Goal: Check status: Check status

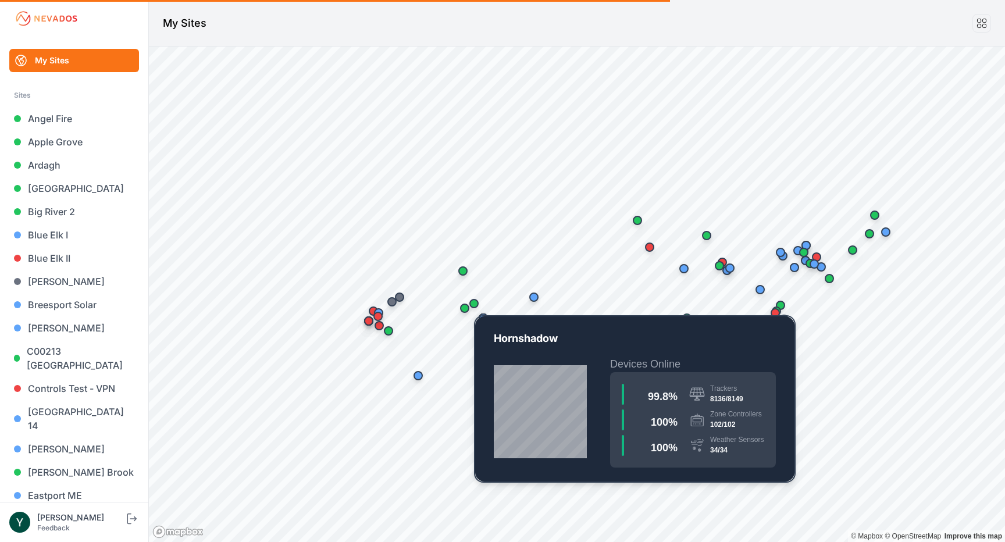
click at [484, 305] on div "Map marker" at bounding box center [473, 303] width 23 height 23
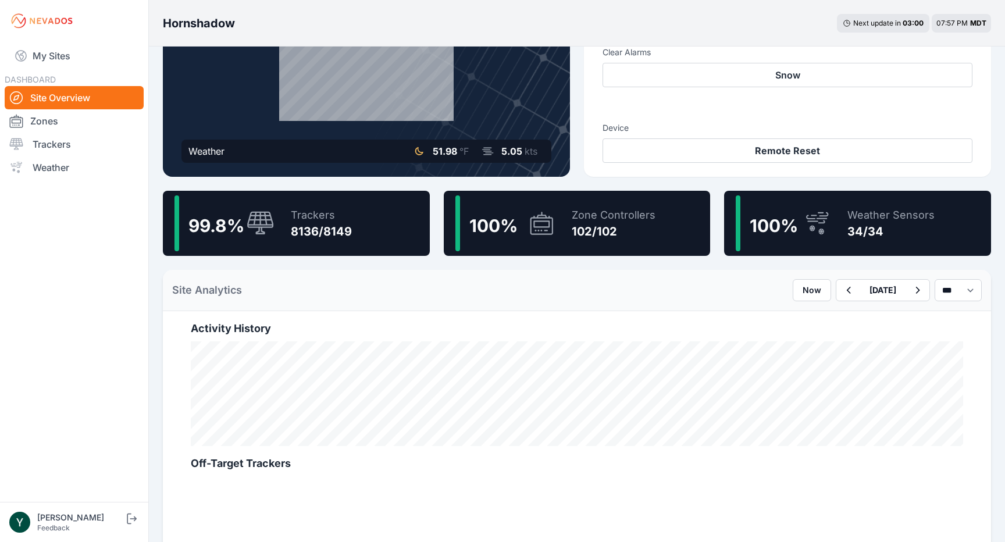
scroll to position [170, 0]
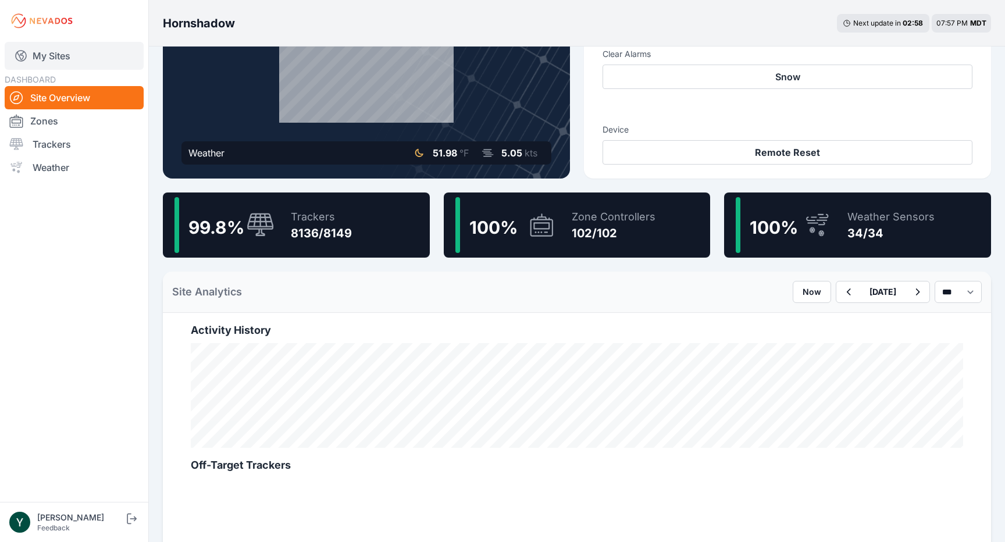
click at [50, 60] on link "My Sites" at bounding box center [74, 56] width 139 height 28
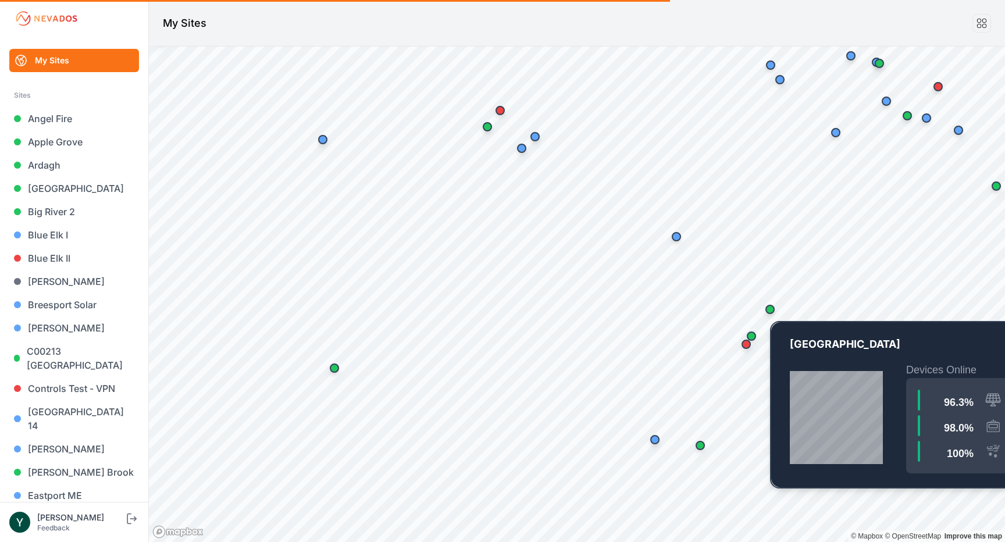
click at [773, 305] on div "Map marker" at bounding box center [769, 309] width 23 height 23
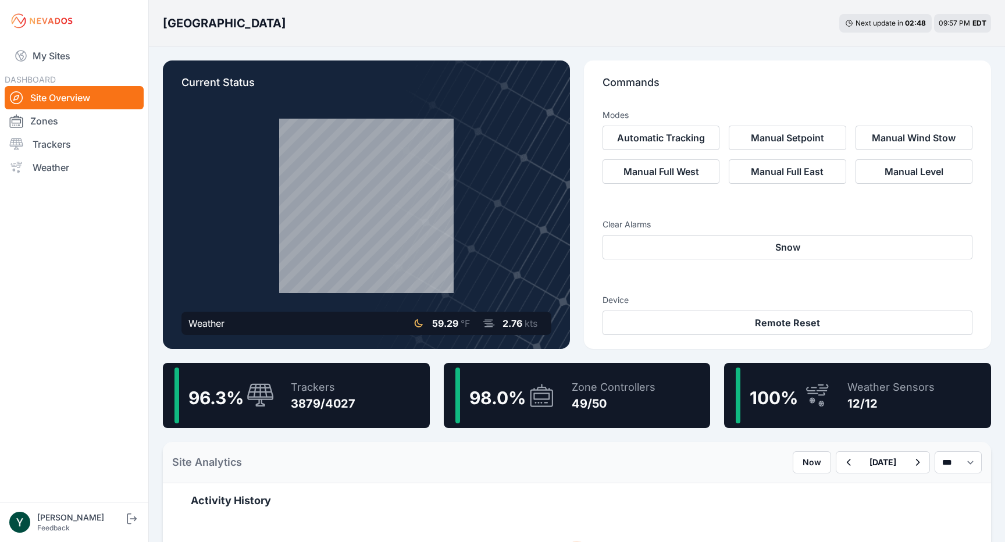
click at [355, 402] on div "96.3 % Trackers 3879/4027" at bounding box center [296, 395] width 267 height 65
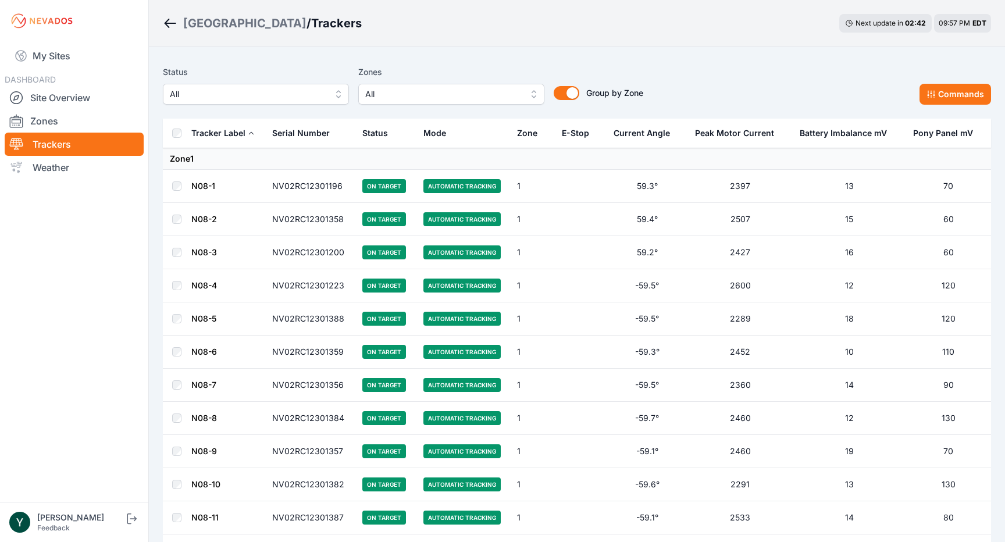
click at [189, 185] on td at bounding box center [177, 186] width 28 height 33
click at [192, 185] on link "N08-1" at bounding box center [203, 186] width 24 height 10
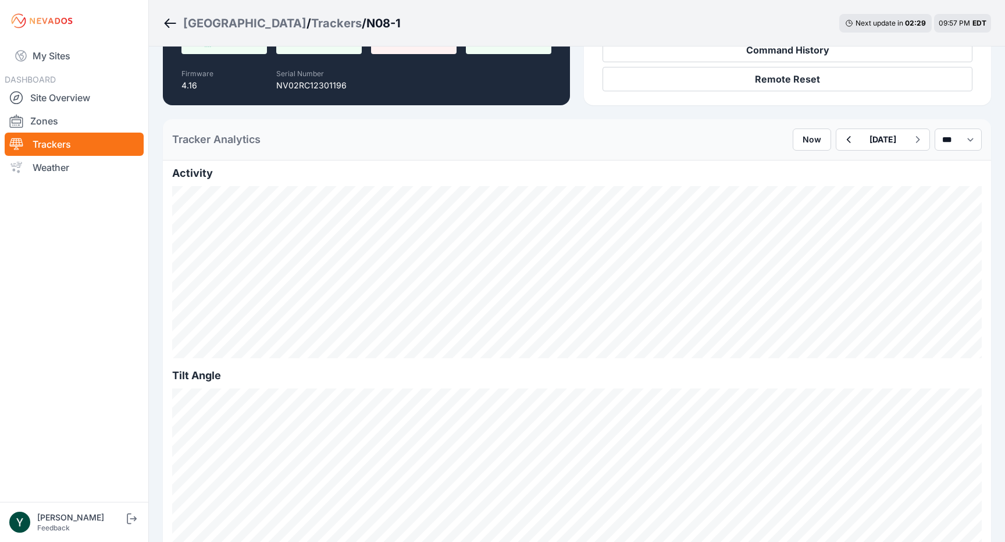
scroll to position [215, 0]
click at [67, 96] on link "Site Overview" at bounding box center [74, 97] width 139 height 23
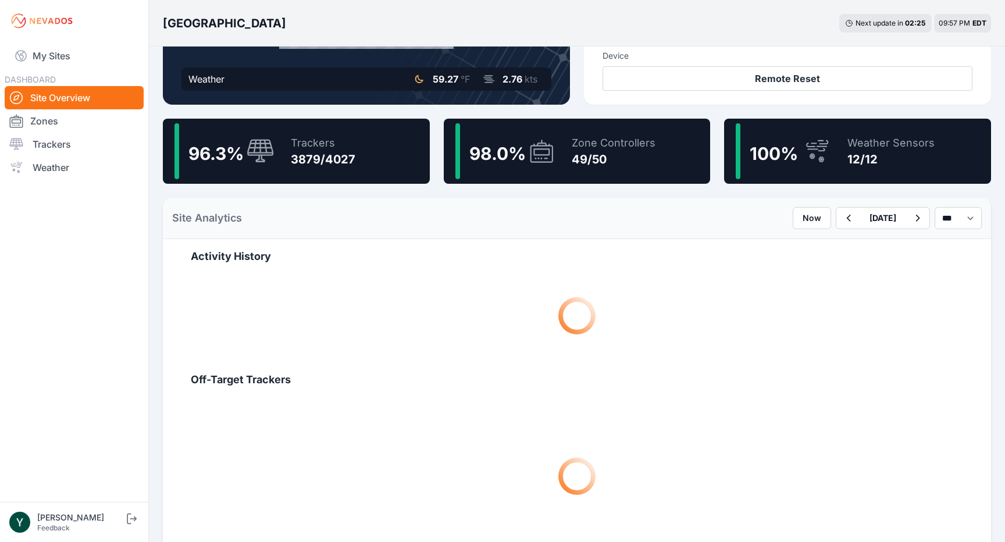
scroll to position [245, 0]
